Goal: Task Accomplishment & Management: Complete application form

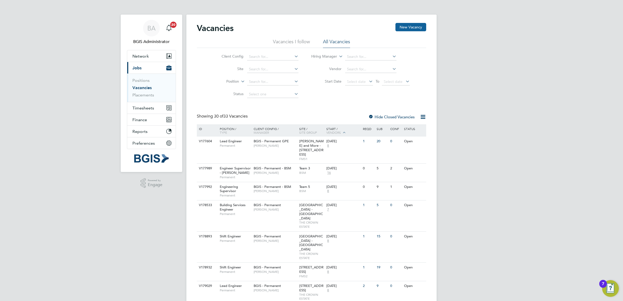
click at [407, 27] on button "New Vacancy" at bounding box center [411, 27] width 31 height 8
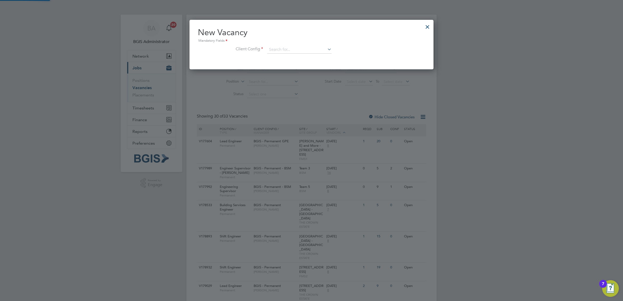
scroll to position [50, 244]
click at [276, 46] on input at bounding box center [299, 50] width 64 height 8
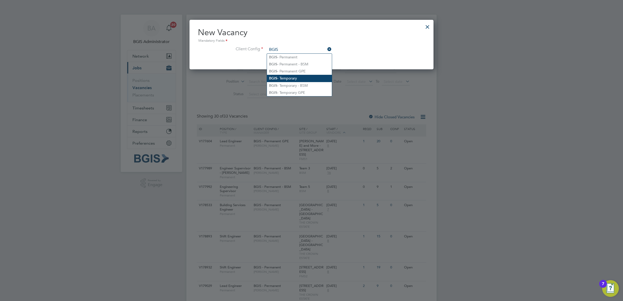
click at [288, 79] on li "BGIS - Temporary" at bounding box center [299, 78] width 65 height 7
type input "BGIS - Temporary"
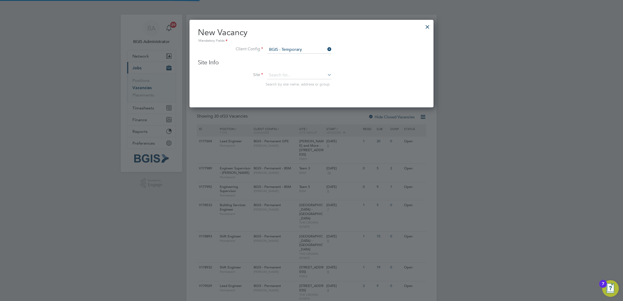
drag, startPoint x: 288, startPoint y: 69, endPoint x: 288, endPoint y: 73, distance: 3.4
click at [288, 69] on div "Site Info Site Search by site name, address or group" at bounding box center [311, 78] width 227 height 38
click at [288, 74] on input at bounding box center [299, 75] width 64 height 8
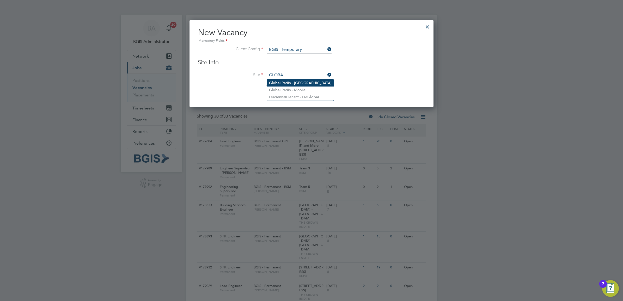
click at [294, 80] on li "Globa l Radio - London" at bounding box center [300, 83] width 67 height 7
type input "Global Radio - London"
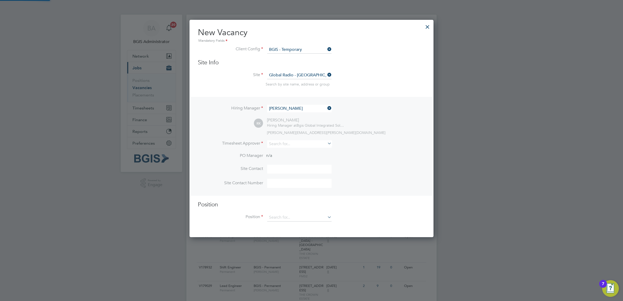
scroll to position [3, 3]
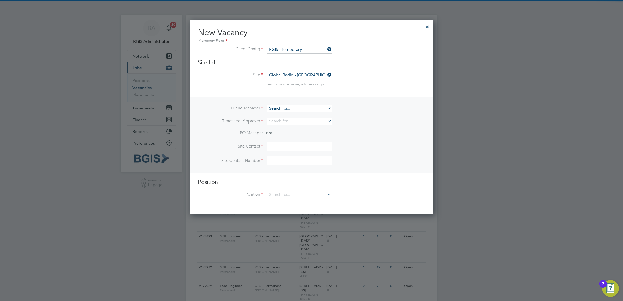
click at [280, 111] on input at bounding box center [299, 109] width 64 height 8
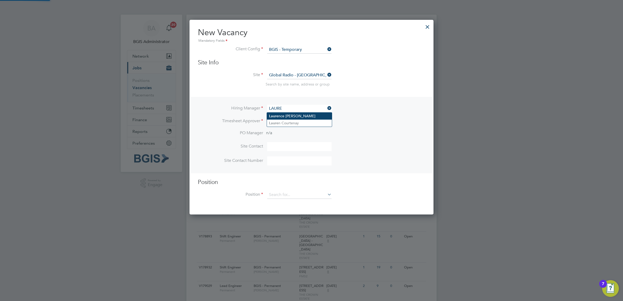
click at [288, 117] on li "Laure nce Alexander-Holness" at bounding box center [299, 116] width 65 height 7
type input "Laurence Alexander-Holness"
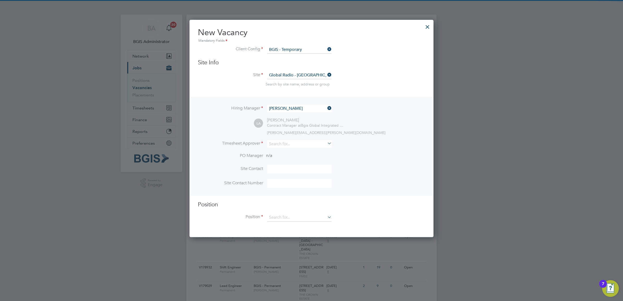
scroll to position [218, 244]
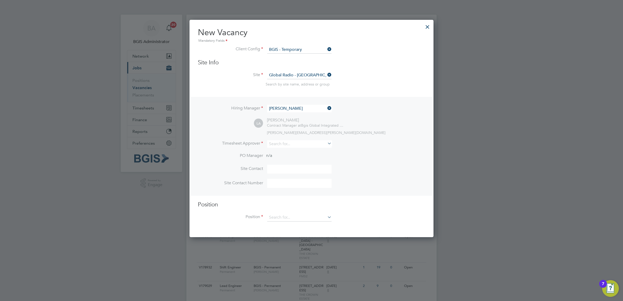
click at [287, 149] on li "Timesheet Approver" at bounding box center [311, 146] width 227 height 13
click at [286, 145] on input at bounding box center [299, 144] width 64 height 8
click at [290, 150] on li "Laure nce Alexander-Holness" at bounding box center [299, 151] width 65 height 7
type input "Laurence Alexander-Holness"
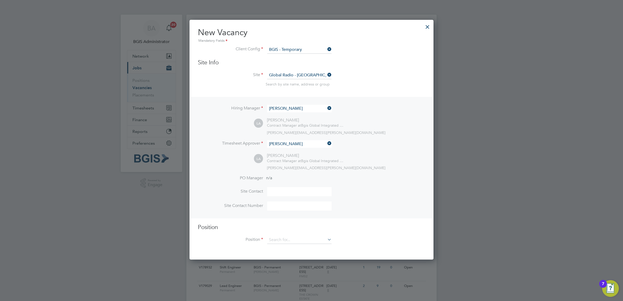
click at [402, 148] on li "Timesheet Approver Laurence Alexander-Holness" at bounding box center [311, 146] width 227 height 13
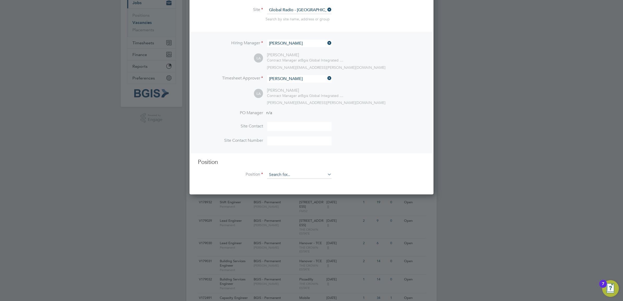
click at [285, 172] on input at bounding box center [299, 175] width 64 height 8
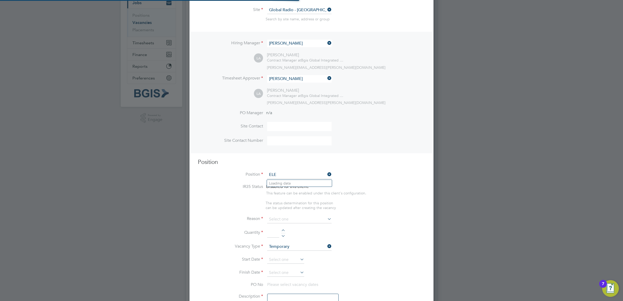
scroll to position [810, 244]
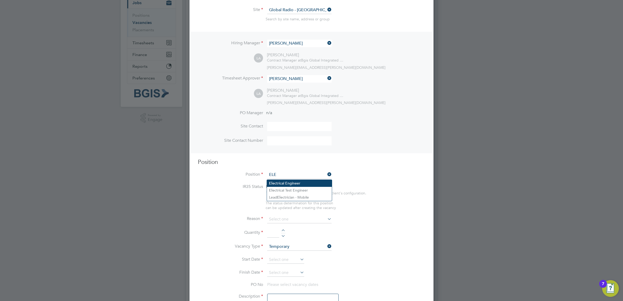
click at [296, 182] on li "Ele ctrical Engineer" at bounding box center [299, 183] width 65 height 7
type input "Electrical Engineer"
type textarea "o ensure all environmental conditions are maintained at all times with regard t…"
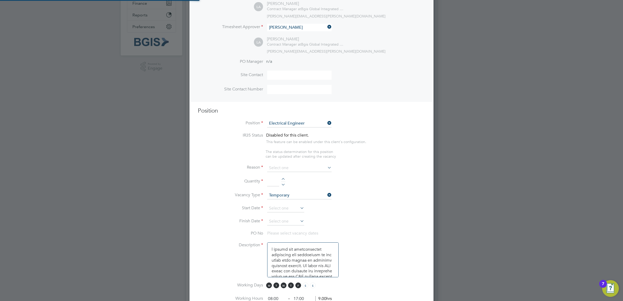
scroll to position [163, 0]
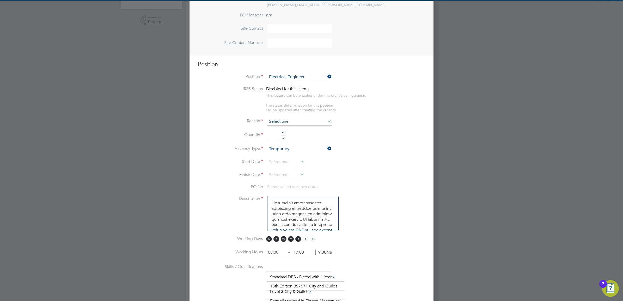
click at [286, 124] on input at bounding box center [299, 122] width 64 height 8
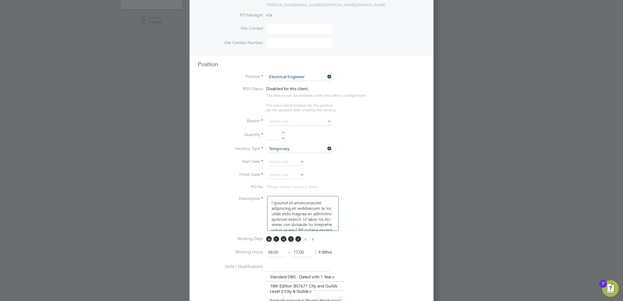
click at [283, 131] on li "Sick" at bounding box center [299, 130] width 65 height 7
type input "Sick"
click at [274, 139] on input at bounding box center [273, 135] width 12 height 9
type input "1"
click at [290, 163] on input at bounding box center [285, 162] width 37 height 8
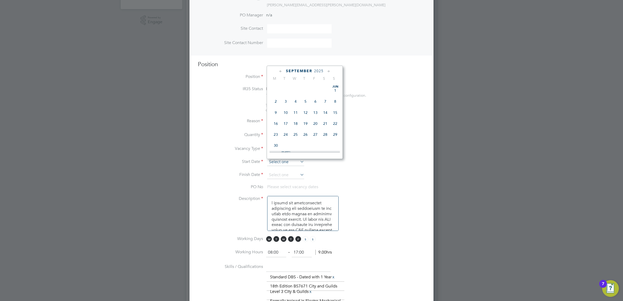
scroll to position [160, 0]
drag, startPoint x: 294, startPoint y: 113, endPoint x: 293, endPoint y: 123, distance: 9.7
click at [295, 112] on span "3" at bounding box center [296, 107] width 10 height 10
type input "03 Sep 2025"
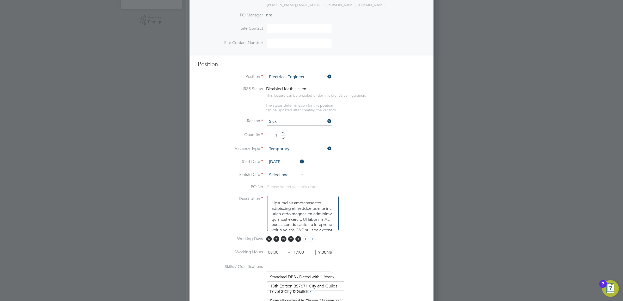
click at [284, 177] on input at bounding box center [285, 175] width 37 height 8
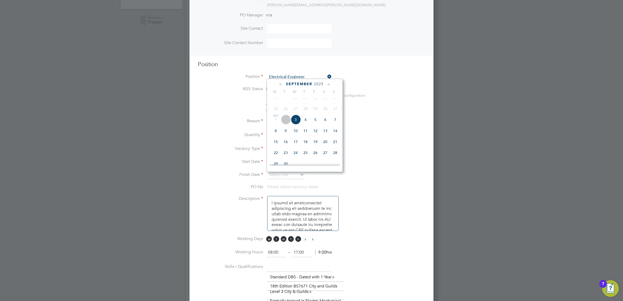
click at [298, 125] on span "3" at bounding box center [296, 120] width 10 height 10
type input "03 Sep 2025"
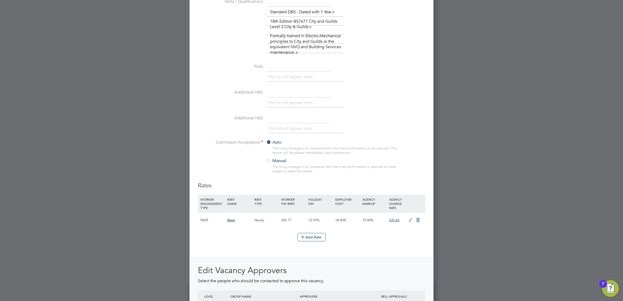
scroll to position [489, 0]
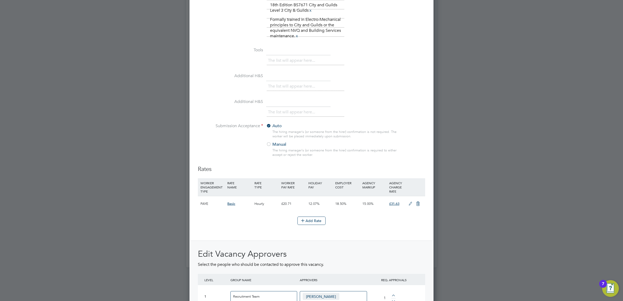
click at [412, 204] on icon at bounding box center [410, 204] width 7 height 4
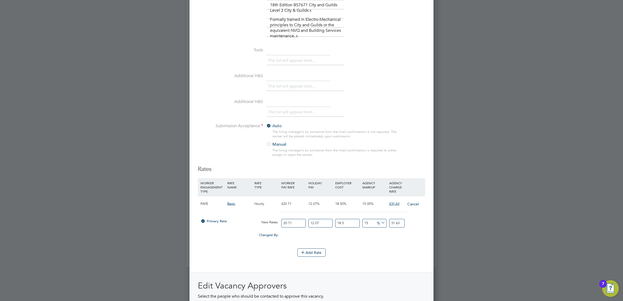
scroll to position [917, 244]
drag, startPoint x: 282, startPoint y: 222, endPoint x: 257, endPoint y: 222, distance: 25.3
click at [258, 222] on div "Primary Rate New Rates: 20.71 12.07 n/a 18.5 n/a 15 0 % 31.63" at bounding box center [311, 223] width 227 height 14
type input "2"
type input "3.05446785"
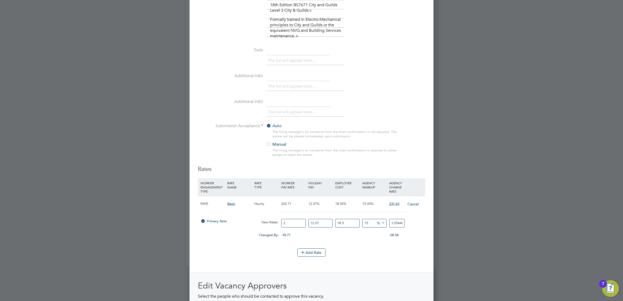
type input "21"
type input "32.071912425"
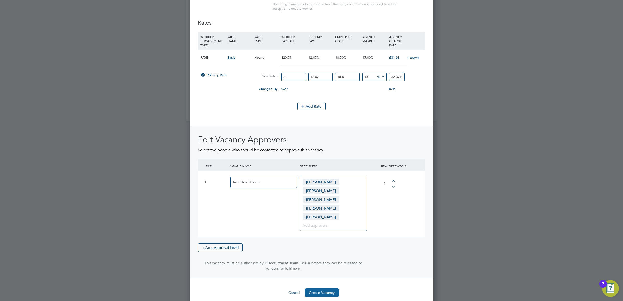
type input "21"
click at [331, 289] on button "Create Vacancy" at bounding box center [322, 293] width 34 height 8
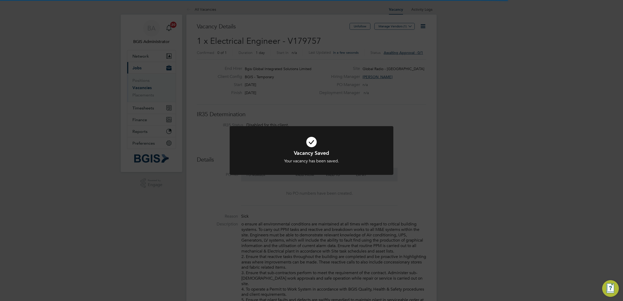
click at [420, 111] on div "Vacancy Saved Your vacancy has been saved. Cancel Okay" at bounding box center [311, 150] width 623 height 301
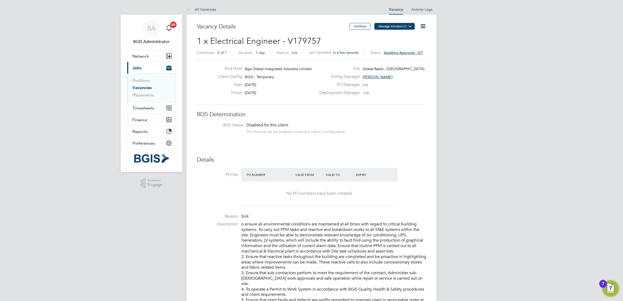
click at [397, 28] on button "Manage Vendors (1)" at bounding box center [395, 26] width 40 height 7
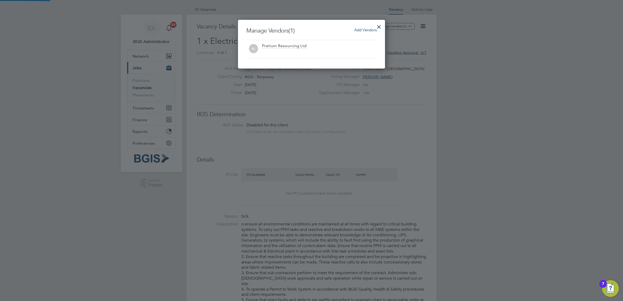
click at [369, 32] on div "Add Vendors" at bounding box center [365, 30] width 22 height 6
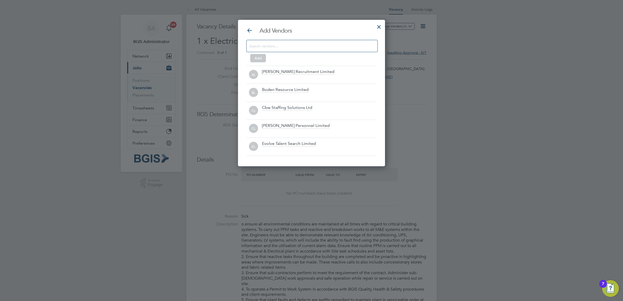
click at [287, 47] on input at bounding box center [307, 46] width 117 height 7
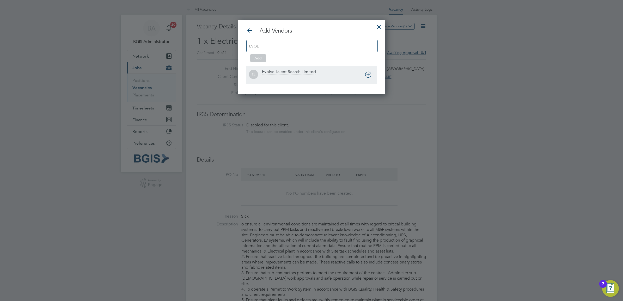
type input "EVOL"
click at [282, 83] on div "EL Evolve Talent Search Limited" at bounding box center [311, 75] width 130 height 18
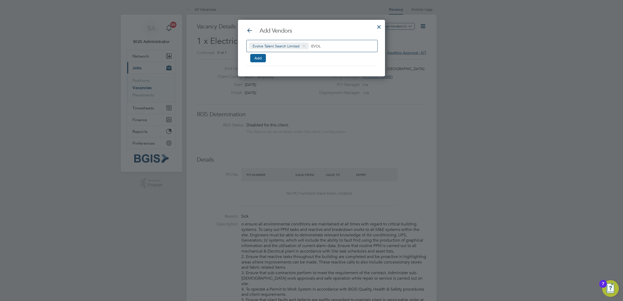
click at [253, 62] on button "Add" at bounding box center [258, 58] width 16 height 8
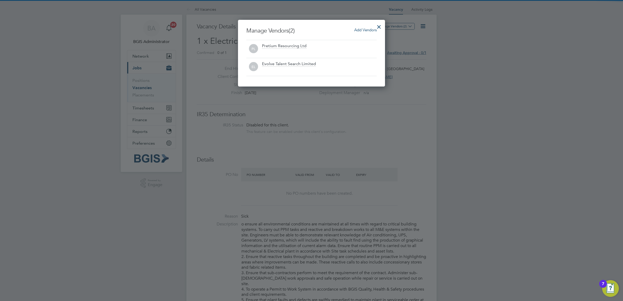
click at [380, 24] on div at bounding box center [379, 25] width 9 height 9
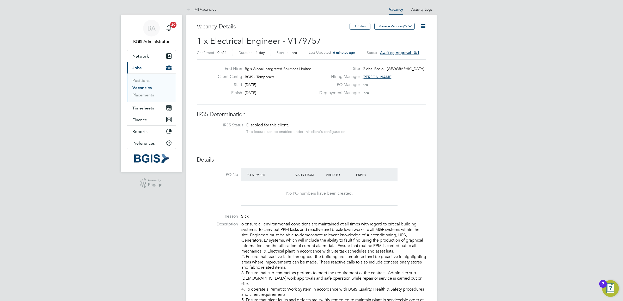
click at [362, 126] on li "IR35 Status Disabled for this client. This feature can be enabled under this cl…" at bounding box center [311, 129] width 219 height 13
click at [423, 27] on icon at bounding box center [423, 26] width 7 height 7
click at [407, 56] on li "Approve All Levels" at bounding box center [407, 55] width 38 height 7
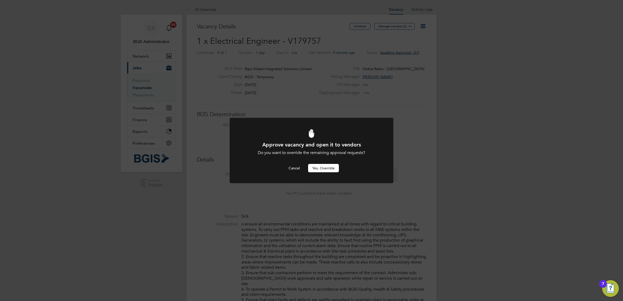
click at [329, 171] on button "Yes, Override" at bounding box center [323, 168] width 31 height 8
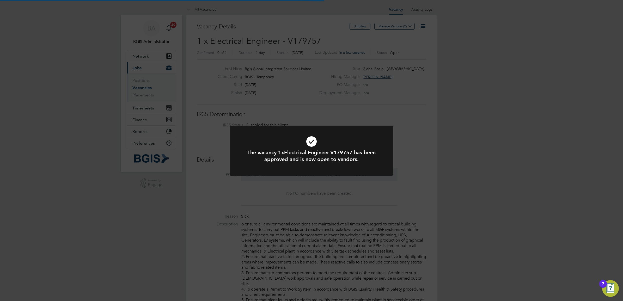
scroll to position [15, 37]
click at [271, 91] on div "The vacancy 1xElectrical Engineer-V179757 has been approved and is now open to …" at bounding box center [311, 150] width 623 height 301
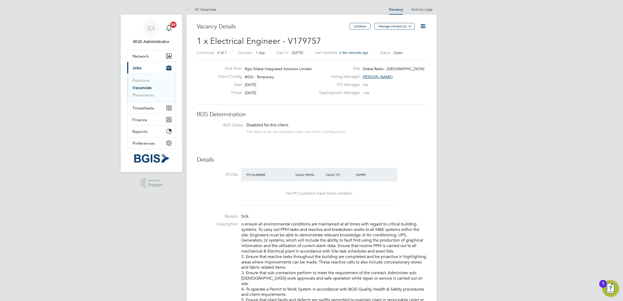
click at [139, 88] on link "Vacancies" at bounding box center [142, 87] width 19 height 5
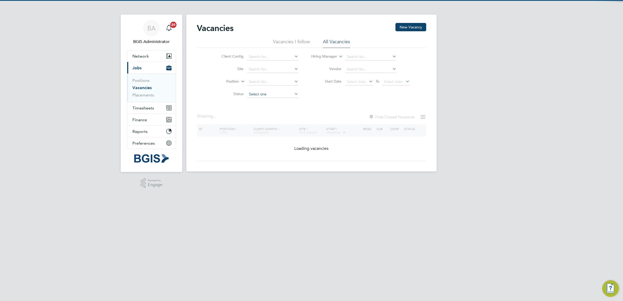
click at [264, 94] on input at bounding box center [272, 94] width 51 height 7
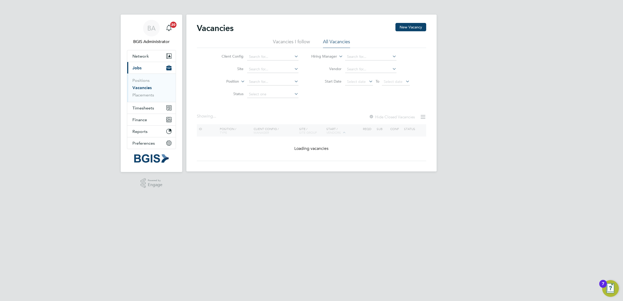
click at [266, 100] on li "Unapproved" at bounding box center [273, 101] width 52 height 7
type input "Unapproved"
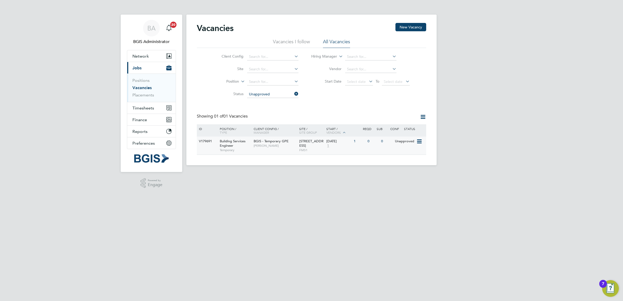
click at [309, 149] on span "FMS1" at bounding box center [311, 150] width 25 height 4
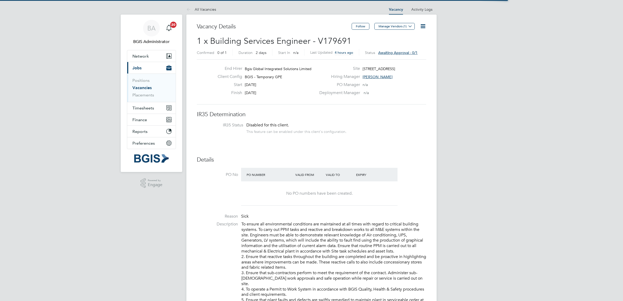
scroll to position [15, 37]
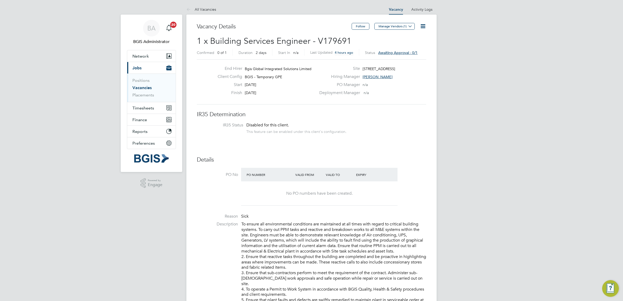
click at [339, 51] on span "4 hours ago" at bounding box center [344, 52] width 19 height 4
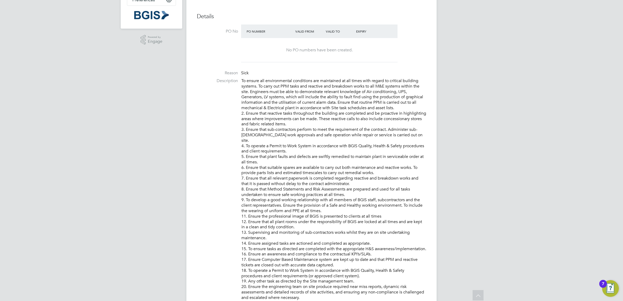
scroll to position [0, 0]
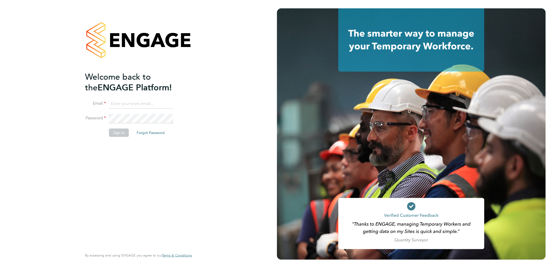
type input "sasha.baird@pretiumresourcing.co.uk"
click at [114, 134] on button "Sign In" at bounding box center [119, 132] width 20 height 8
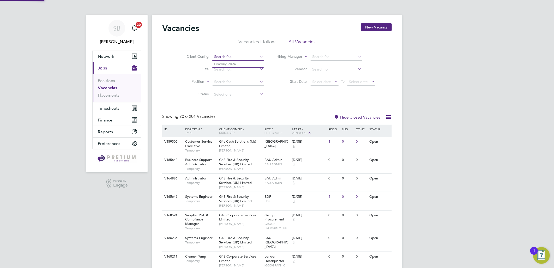
click at [221, 53] on input at bounding box center [238, 56] width 51 height 7
type input "b"
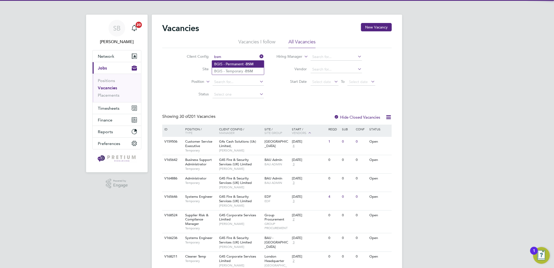
click at [230, 64] on li "BGIS - Permanent - BSM" at bounding box center [238, 64] width 52 height 7
type input "BGIS - Permanent - BSM"
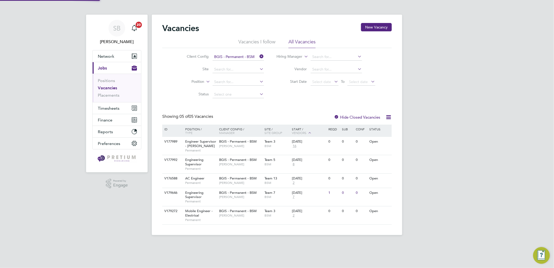
click at [499, 81] on div "SB Sasha Baird Notifications 20 Applications: Network Team Members Businesses S…" at bounding box center [277, 121] width 554 height 243
click at [268, 164] on span "BSM" at bounding box center [277, 164] width 25 height 4
click at [202, 147] on div "Engineer Supervisor - Takeda Permanent" at bounding box center [199, 146] width 37 height 18
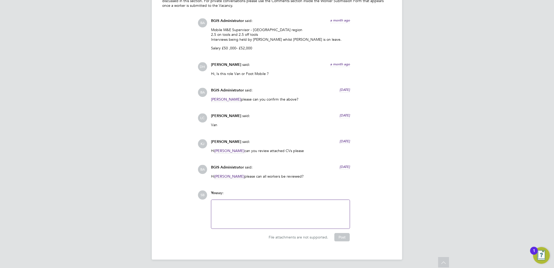
click at [278, 208] on div at bounding box center [280, 214] width 132 height 22
click at [342, 238] on button "Post" at bounding box center [341, 237] width 15 height 8
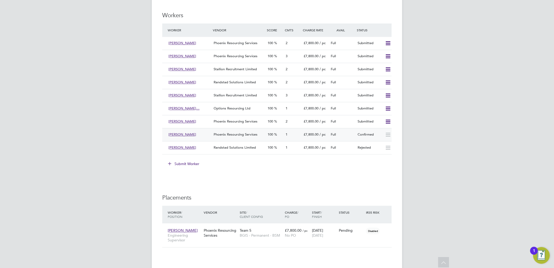
click at [219, 137] on span "Phoenix Resourcing Services" at bounding box center [236, 134] width 44 height 4
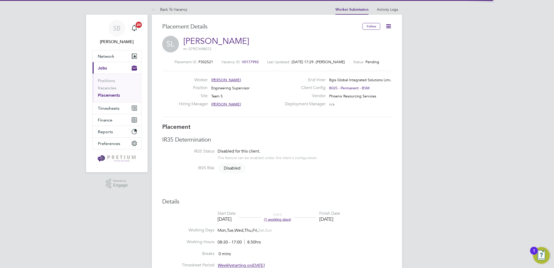
click at [391, 24] on icon at bounding box center [388, 26] width 7 height 7
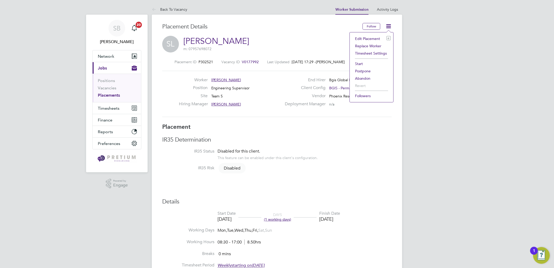
click at [372, 40] on li "Edit Placement e" at bounding box center [371, 38] width 38 height 7
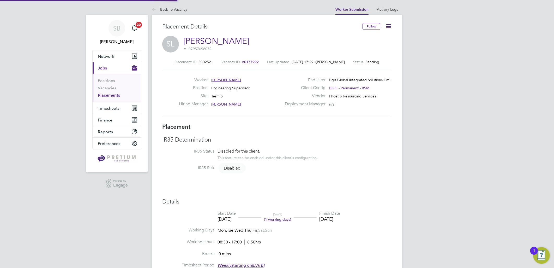
type input "Paul Mackie"
type input "06 Aug 2025"
type input "08:30"
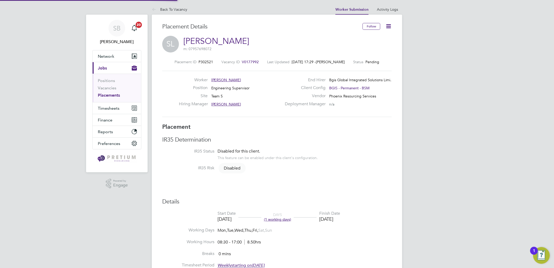
type input "17:00"
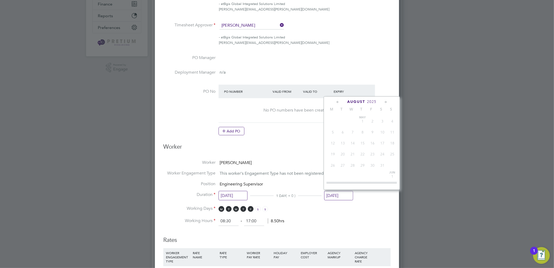
click at [338, 195] on input "06 Aug 2025" at bounding box center [338, 196] width 29 height 10
click at [334, 139] on span "8" at bounding box center [333, 138] width 10 height 10
type input "08 Sep 2025"
click at [238, 198] on input "06 Aug 2025" at bounding box center [233, 196] width 29 height 10
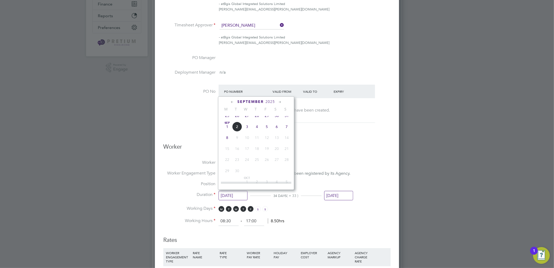
click at [226, 137] on span "8" at bounding box center [227, 138] width 10 height 10
type input "08 Sep 2025"
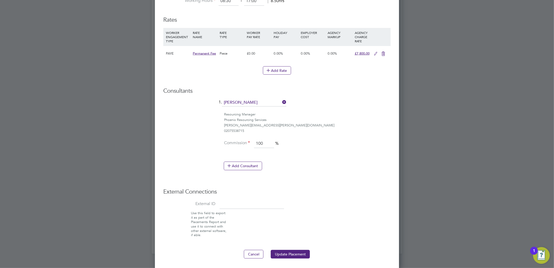
click at [288, 251] on button "Update Placement" at bounding box center [290, 254] width 39 height 8
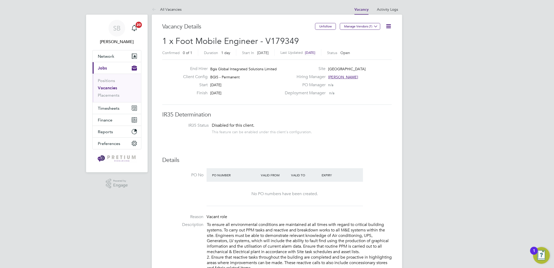
click at [346, 76] on span "[PERSON_NAME]" at bounding box center [343, 77] width 30 height 5
drag, startPoint x: 393, startPoint y: 108, endPoint x: 343, endPoint y: 107, distance: 49.8
click at [343, 107] on div "HI Hamza Idris - [EMAIL_ADDRESS][DOMAIN_NAME]" at bounding box center [370, 106] width 68 height 25
copy span "[PERSON_NAME][EMAIL_ADDRESS][DOMAIN_NAME]"
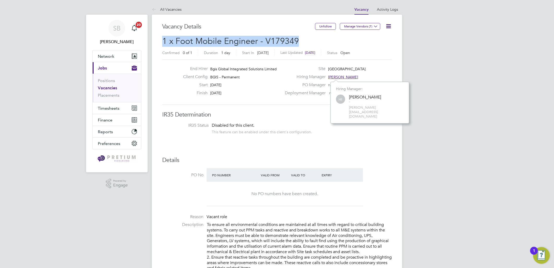
drag, startPoint x: 311, startPoint y: 41, endPoint x: 161, endPoint y: 40, distance: 150.2
copy span "1 x Foot Mobile Engineer - V179349"
